Goal: Complete application form: Complete application form

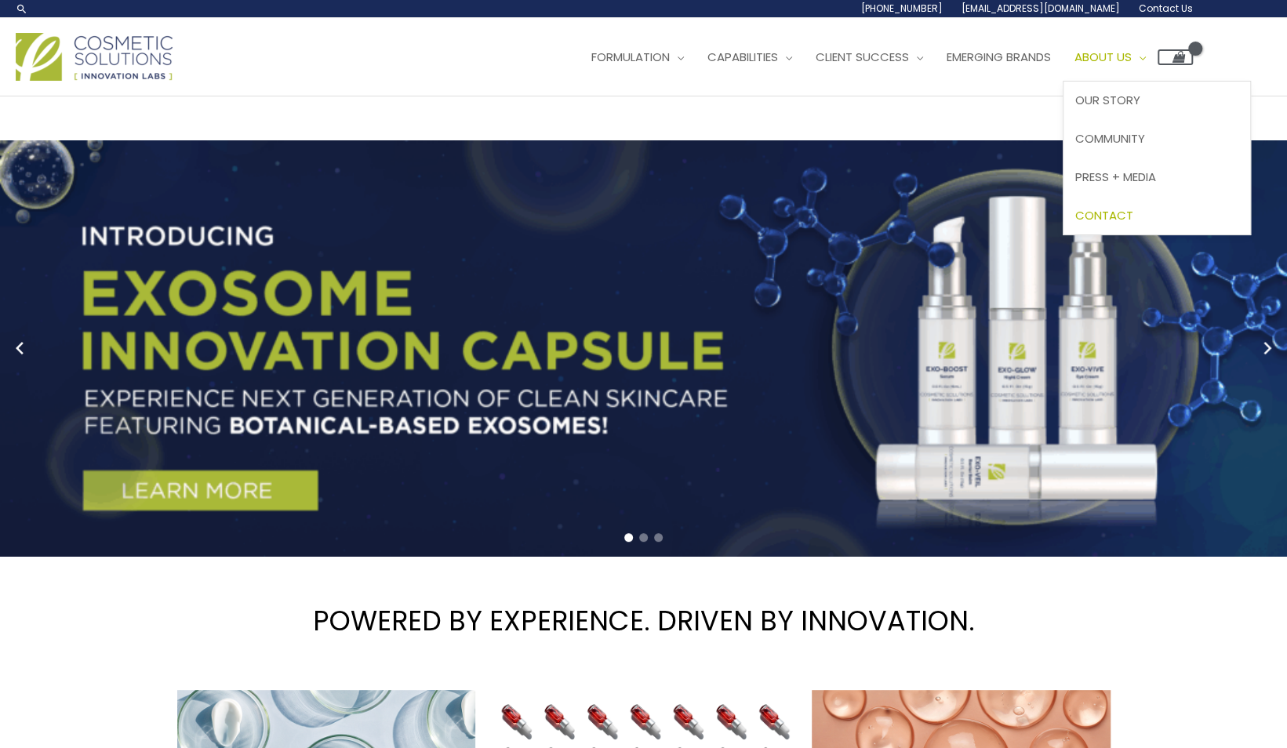
click at [1133, 216] on span "Contact" at bounding box center [1104, 215] width 58 height 16
click at [1131, 212] on span "Contact" at bounding box center [1104, 215] width 58 height 16
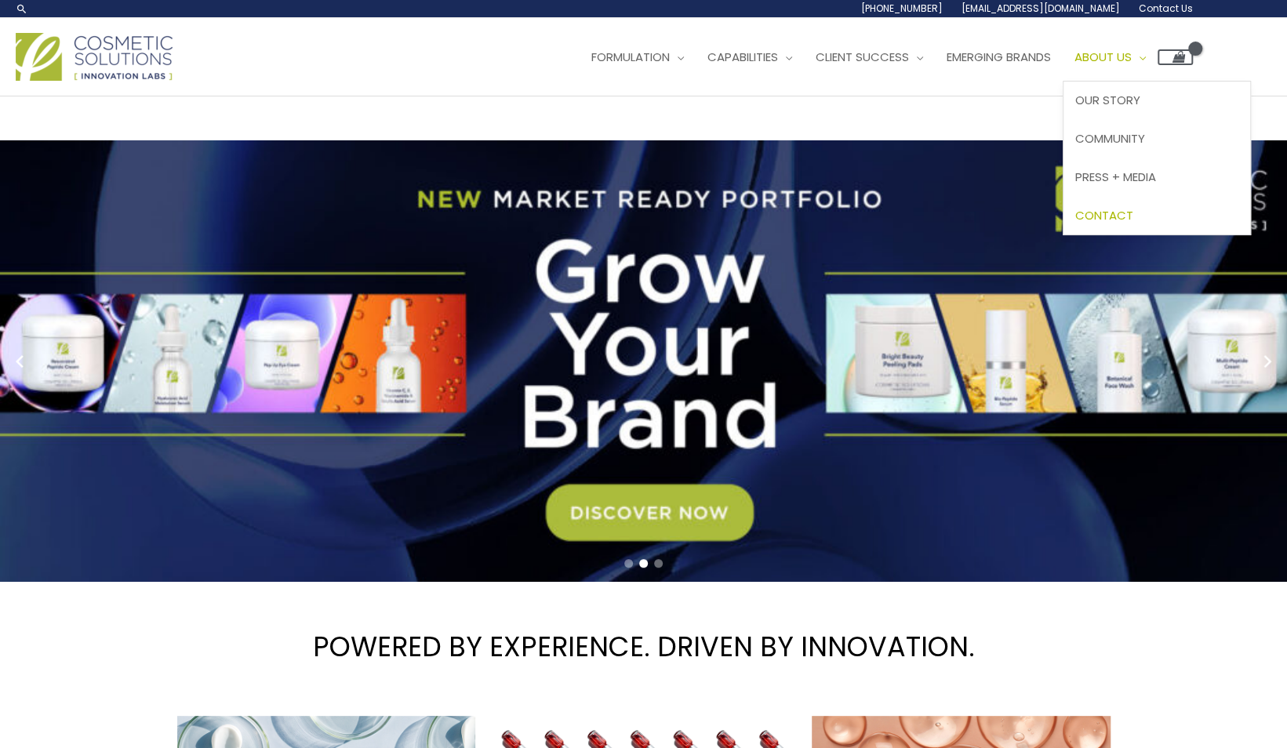
click at [1131, 212] on span "Contact" at bounding box center [1104, 215] width 58 height 16
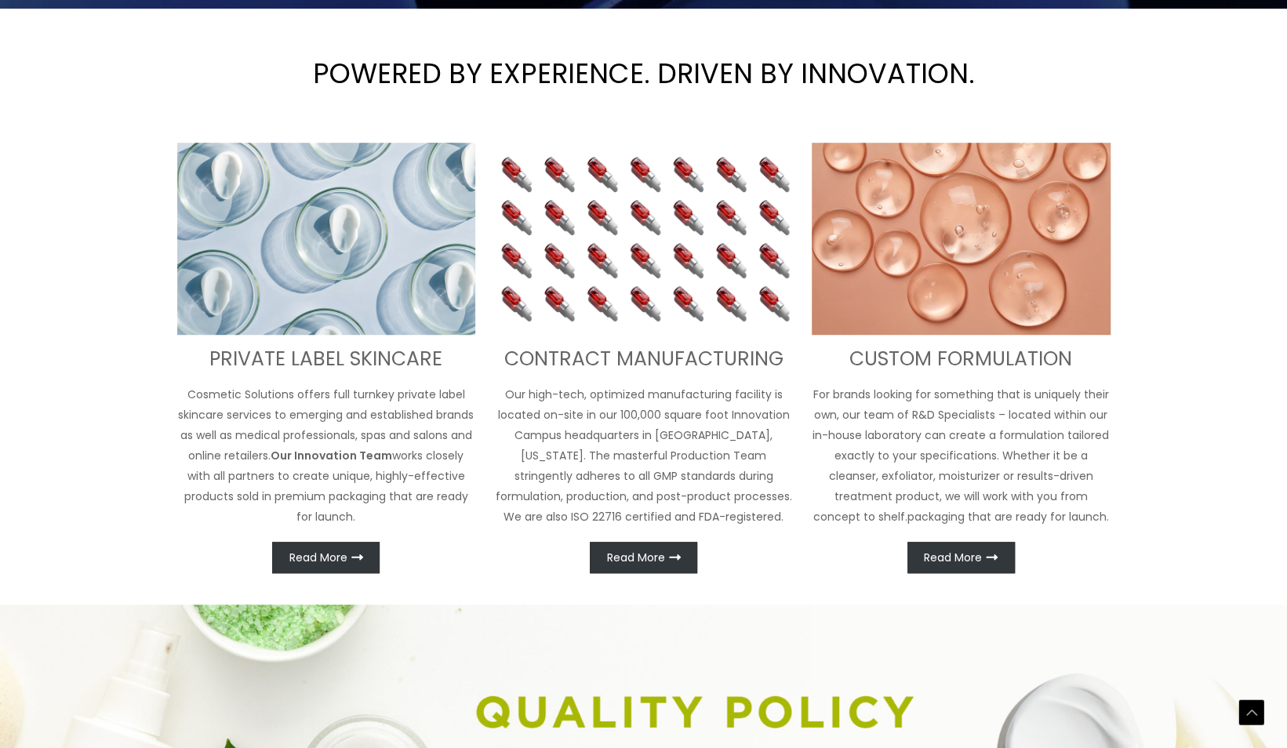
scroll to position [784, 0]
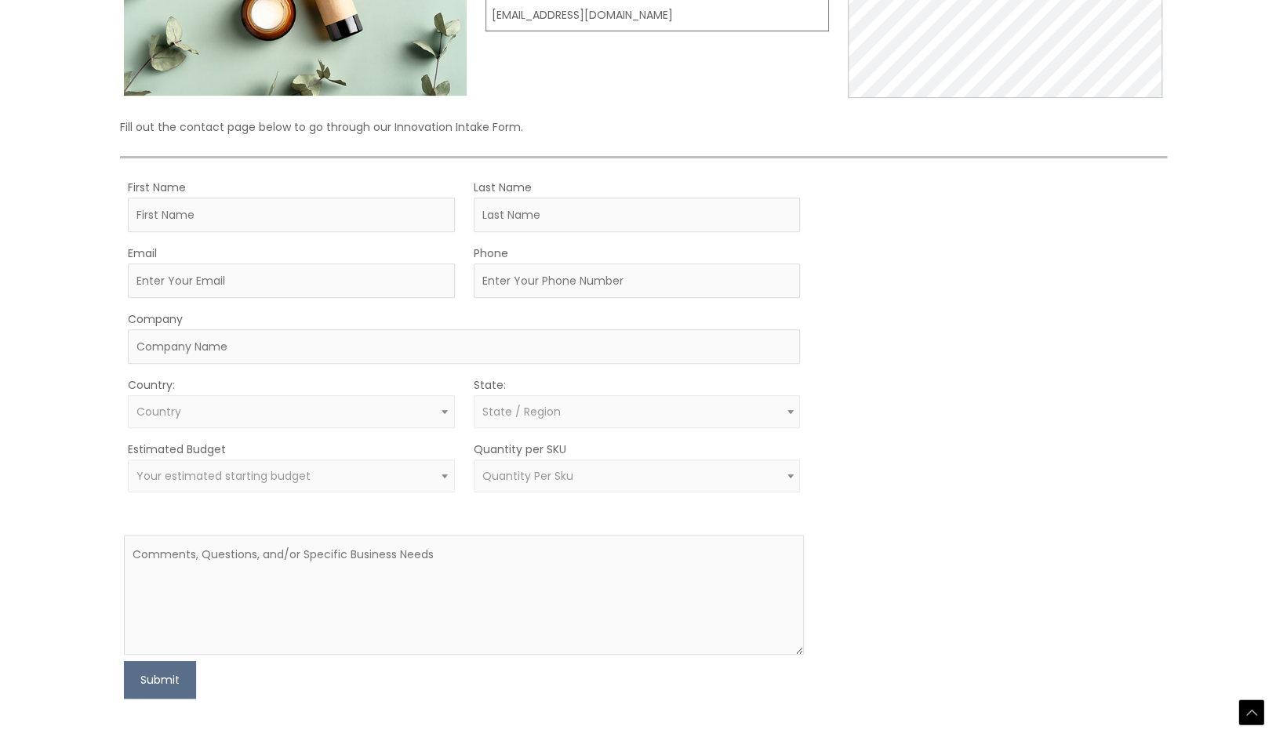
scroll to position [314, 0]
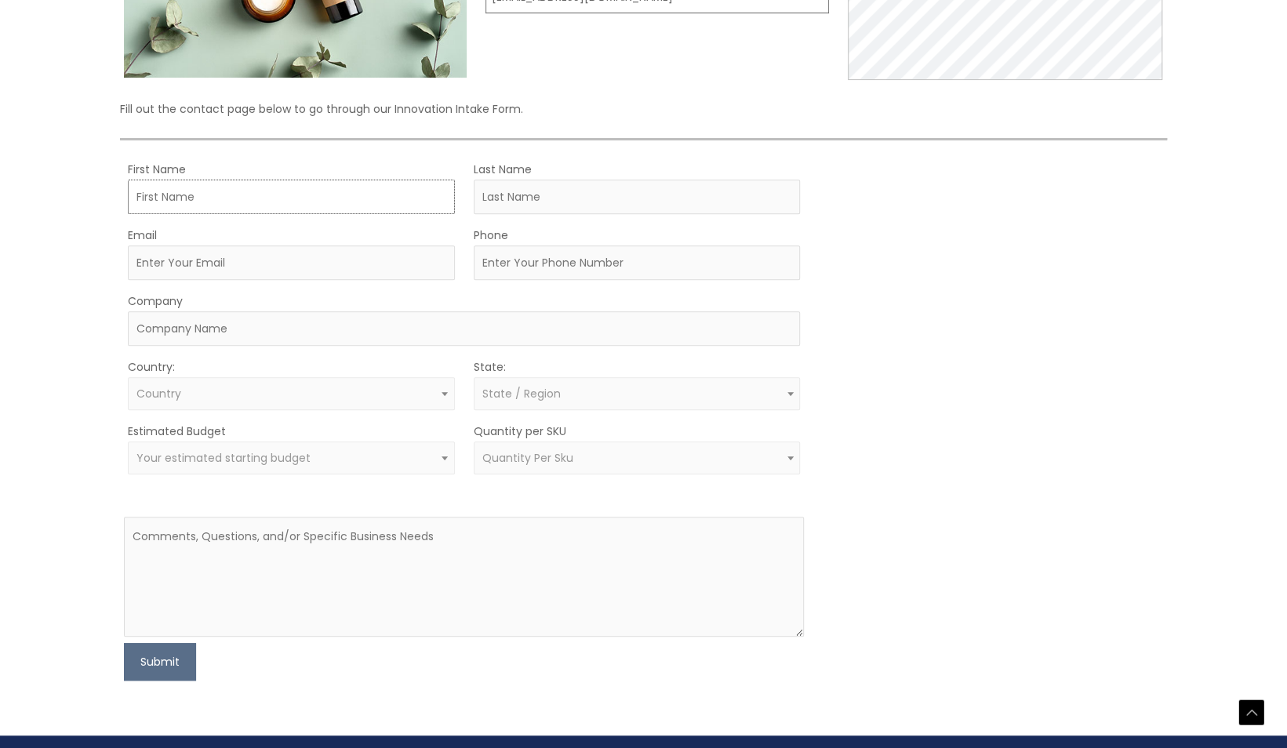
click at [180, 193] on input "First Name" at bounding box center [291, 197] width 327 height 35
type input "Jorge"
click at [542, 201] on input "Last Name" at bounding box center [637, 197] width 327 height 35
type input "Bohorquez"
type input "jorgebo@comcast.net"
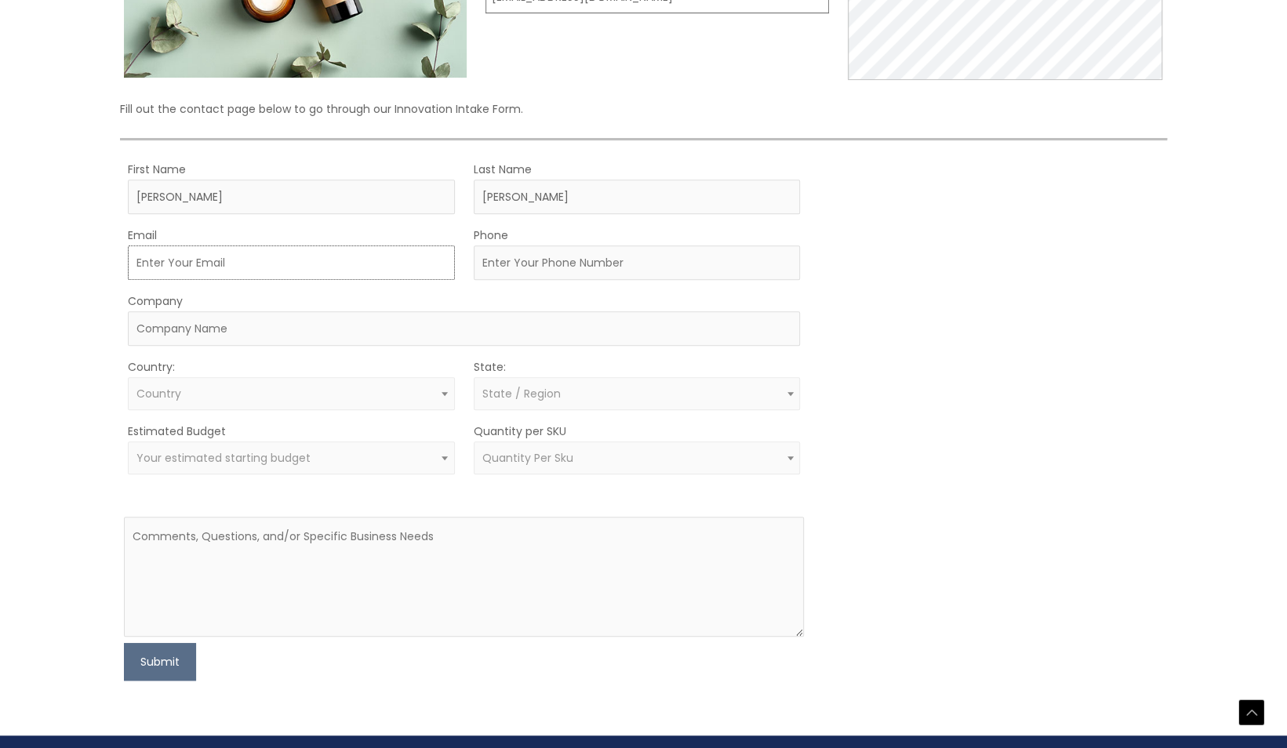
type input "3055864884"
type input "Davidana LLC"
select select "United States"
select select "Florida"
drag, startPoint x: 267, startPoint y: 265, endPoint x: -3, endPoint y: 263, distance: 270.5
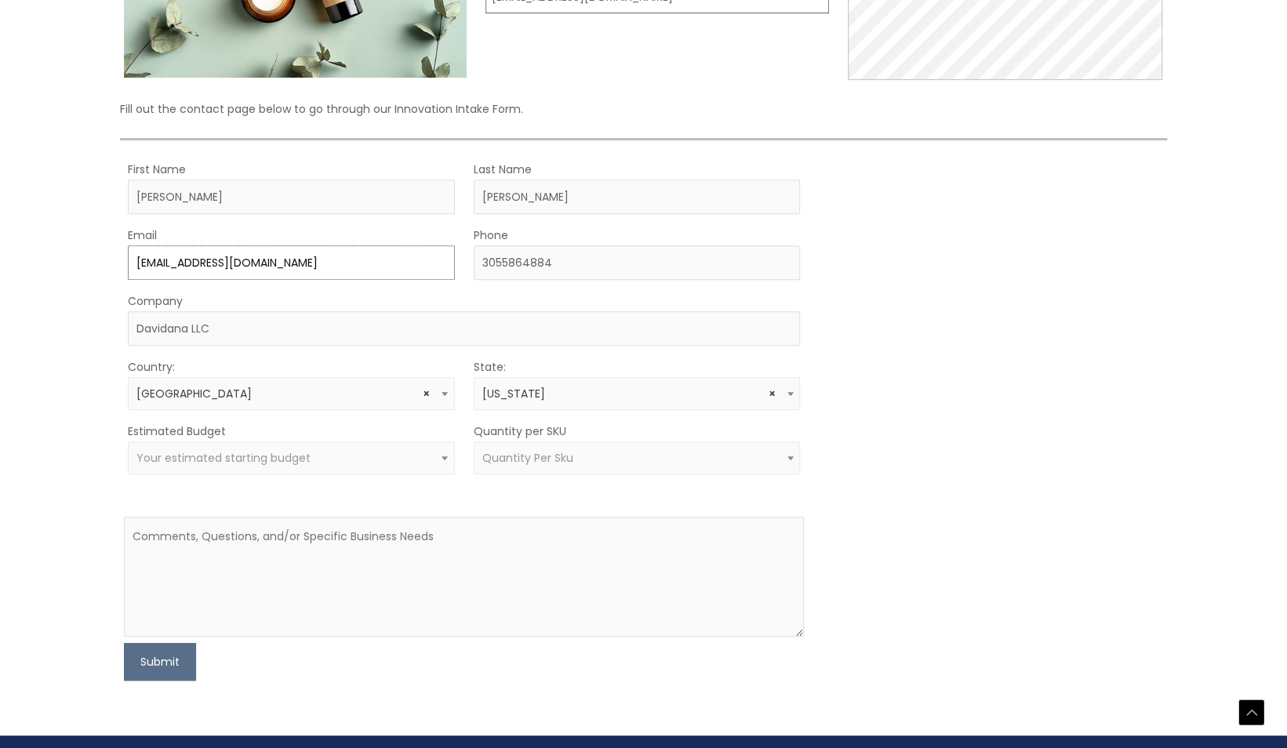
click at [0, 263] on html "Skip to content Search... 1.888.883.0540 info@naturalskincare.com Contact Us Ma…" at bounding box center [643, 282] width 1287 height 1193
type input "JLB@HESMEDWAASTE.COM"
drag, startPoint x: 581, startPoint y: 257, endPoint x: 438, endPoint y: 254, distance: 142.7
click at [438, 254] on div "Email JLB@HESMEDWAASTE.COM Phone 3055864884" at bounding box center [464, 252] width 681 height 55
type input "305-436-0422"
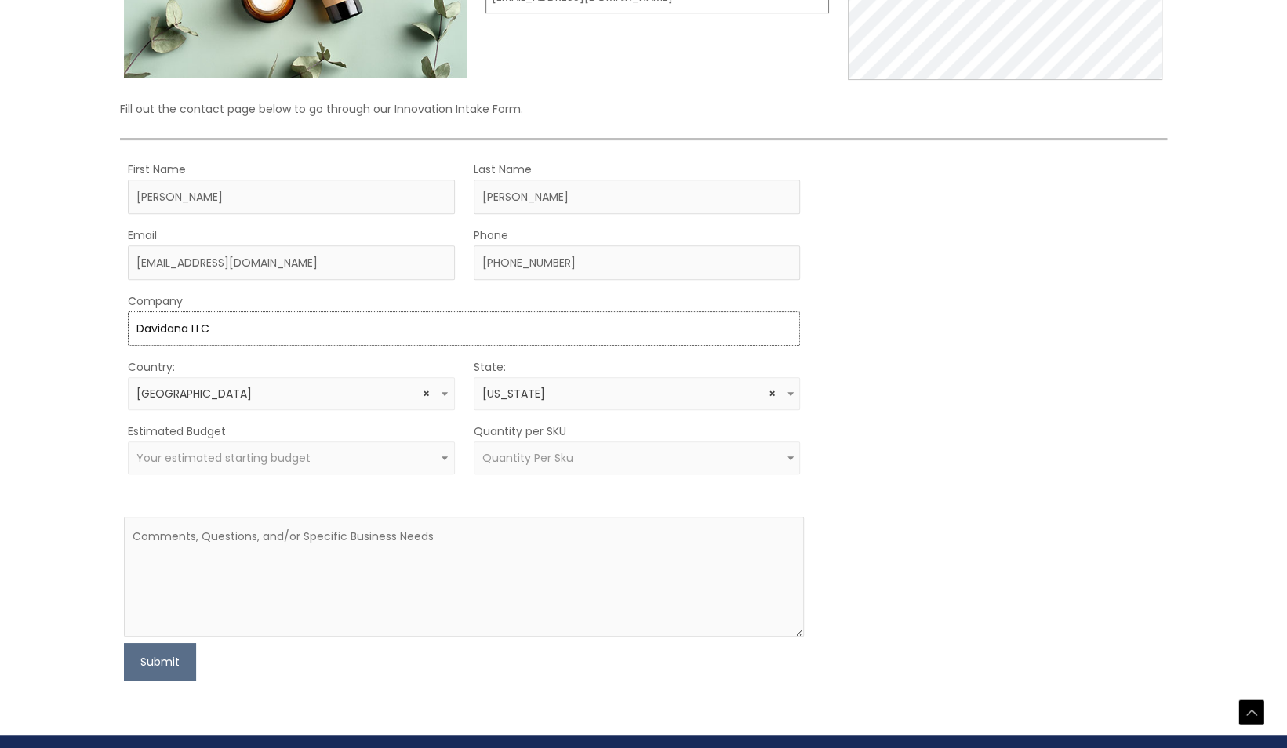
drag, startPoint x: 243, startPoint y: 325, endPoint x: 89, endPoint y: 325, distance: 154.5
click at [89, 325] on div "Let’s Innovate Together office: 561.226.8600 toll-free: 888.883.0540 fax: 561.2…" at bounding box center [643, 259] width 1287 height 953
type input "HES"
click at [64, 390] on div "Let’s Innovate Together office: 561.226.8600 toll-free: 888.883.0540 fax: 561.2…" at bounding box center [643, 259] width 1287 height 953
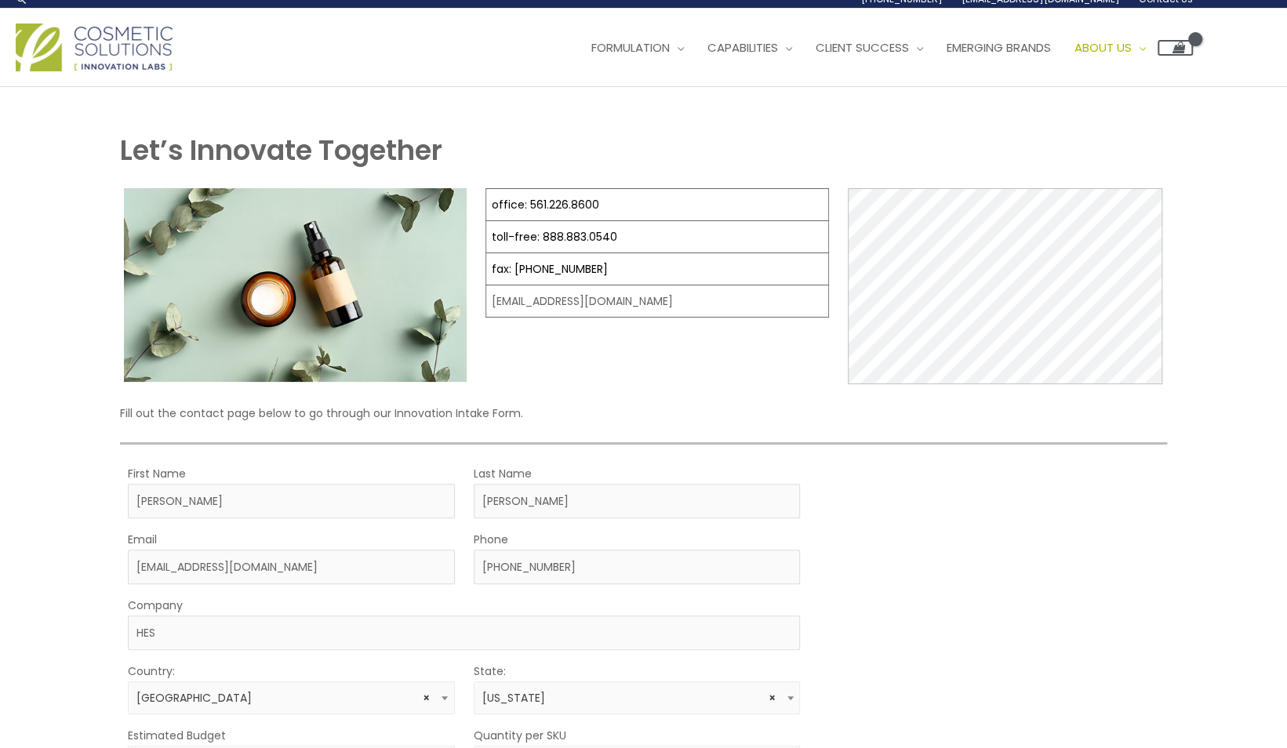
scroll to position [0, 0]
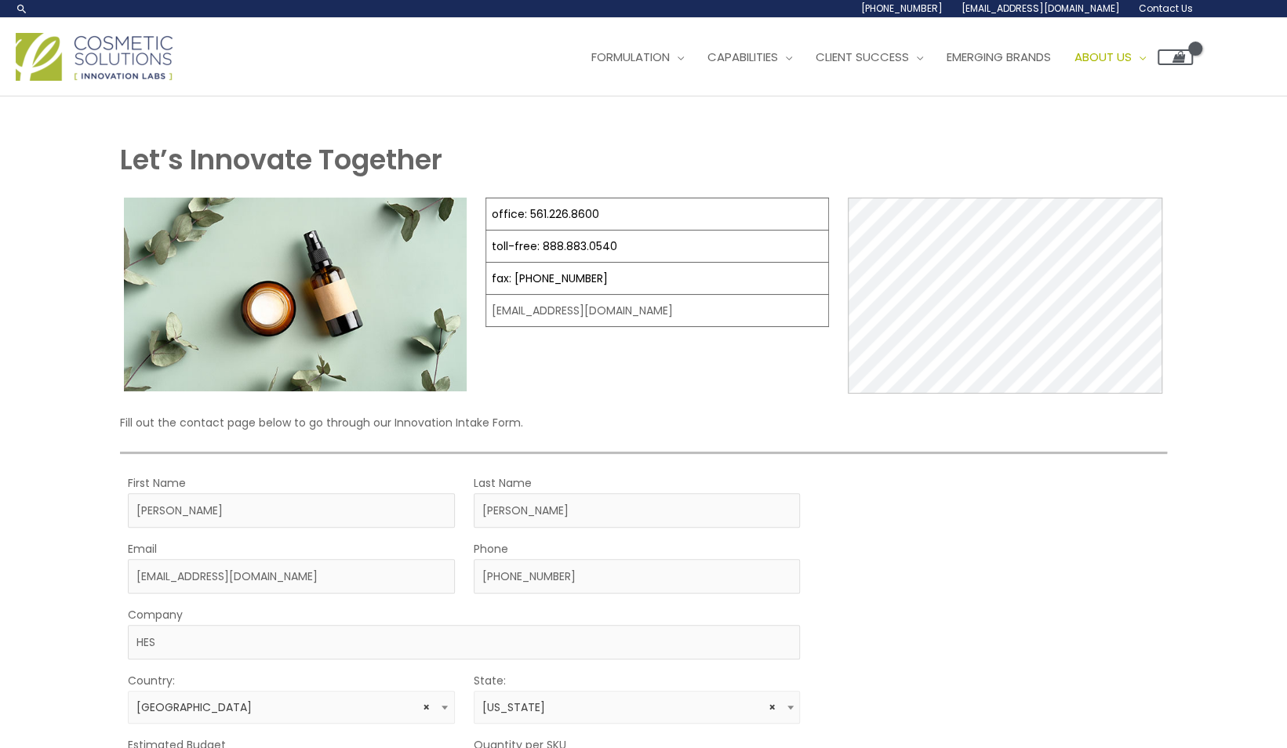
click at [337, 119] on div "Let’s Innovate Together office: 561.226.8600 toll-free: 888.883.0540 fax: 561.2…" at bounding box center [644, 572] width 972 height 953
